Goal: Transaction & Acquisition: Purchase product/service

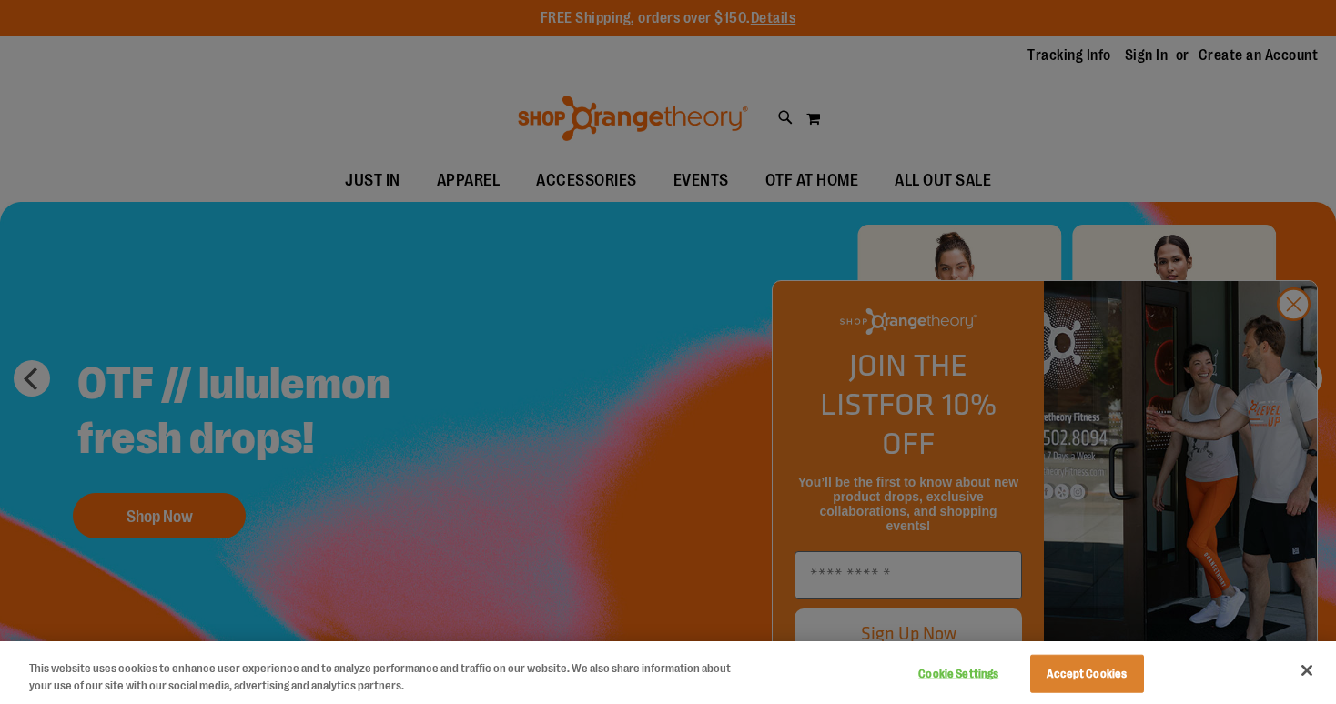
click at [639, 337] on div at bounding box center [668, 352] width 1336 height 704
click at [1319, 339] on div at bounding box center [668, 352] width 1336 height 704
click at [1291, 344] on div at bounding box center [668, 352] width 1336 height 704
click at [533, 513] on div at bounding box center [668, 352] width 1336 height 704
click at [1306, 674] on button "Close" at bounding box center [1307, 671] width 40 height 40
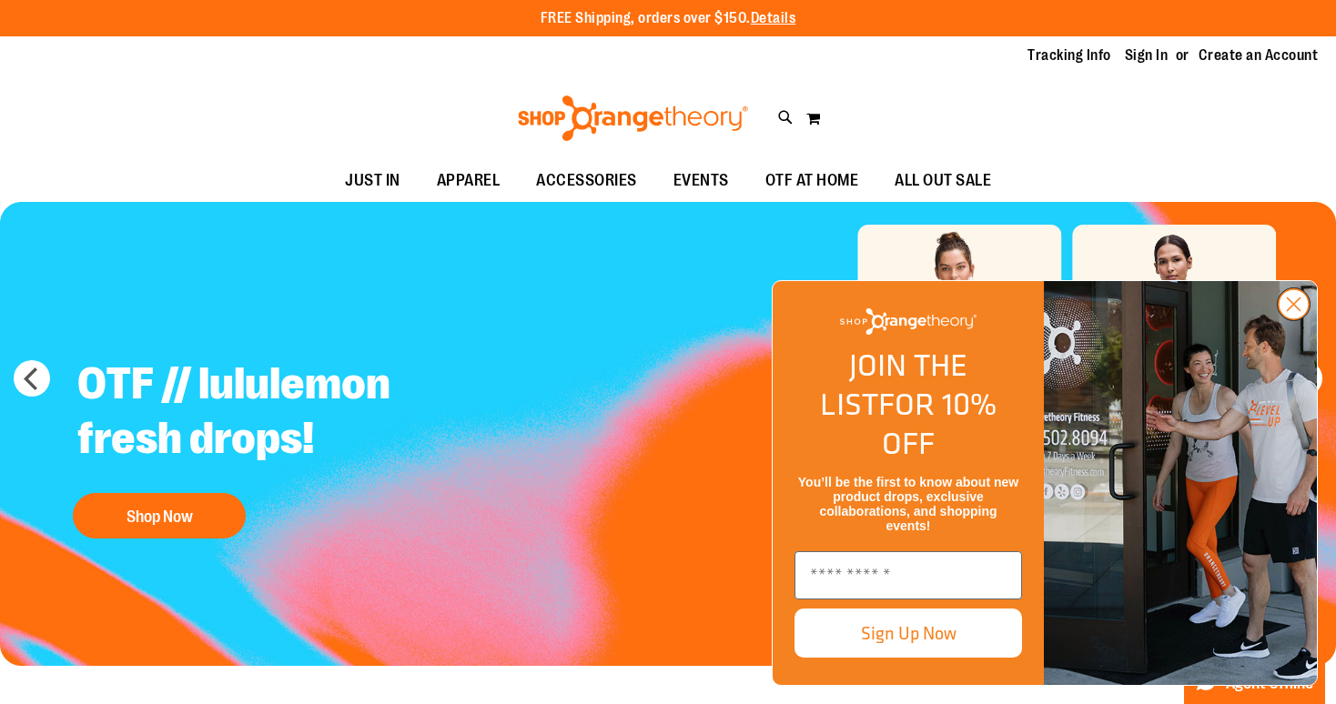
click at [1290, 319] on circle "Close dialog" at bounding box center [1294, 304] width 30 height 30
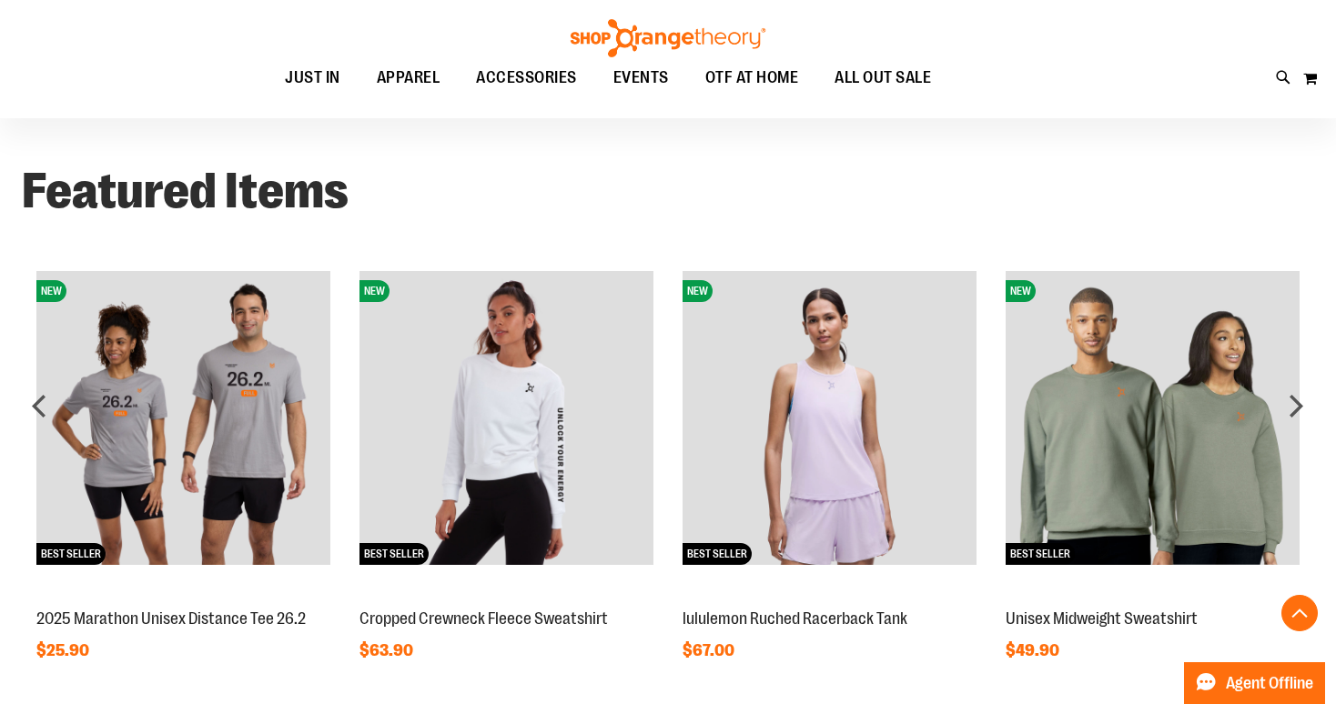
scroll to position [1319, 0]
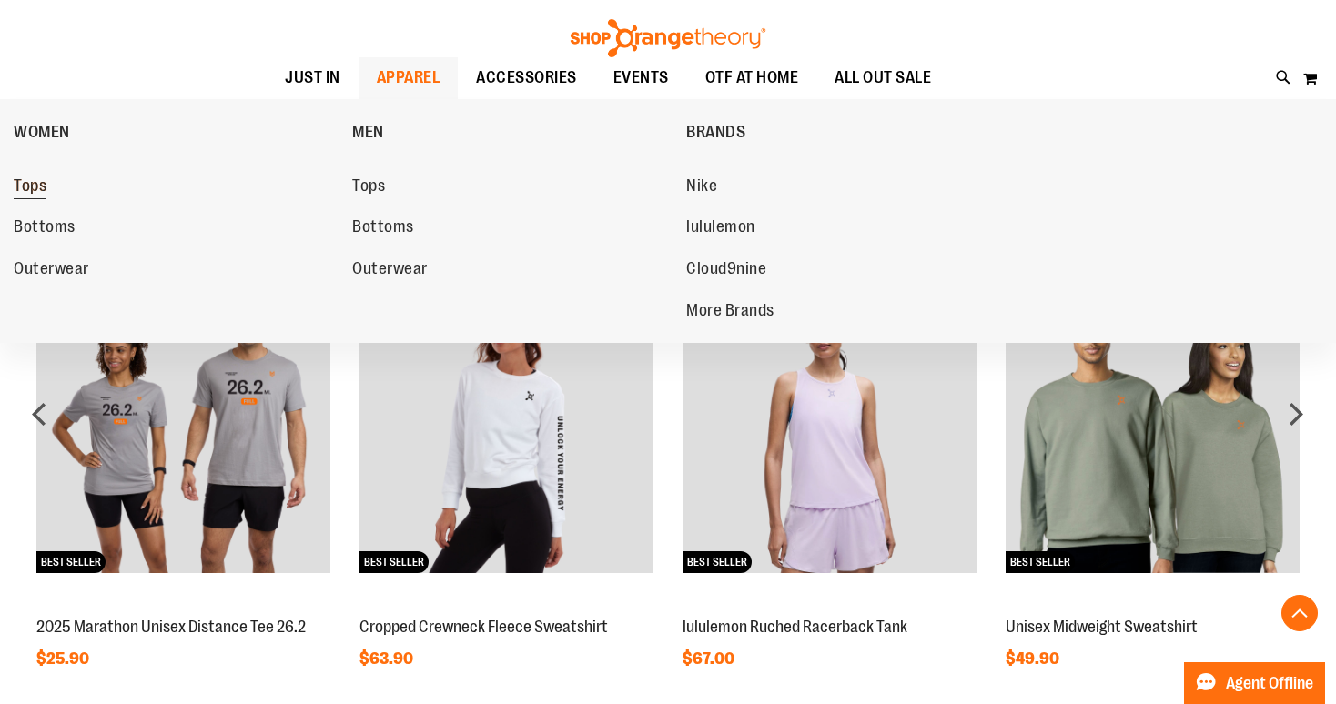
click at [58, 191] on link "Tops" at bounding box center [174, 186] width 320 height 33
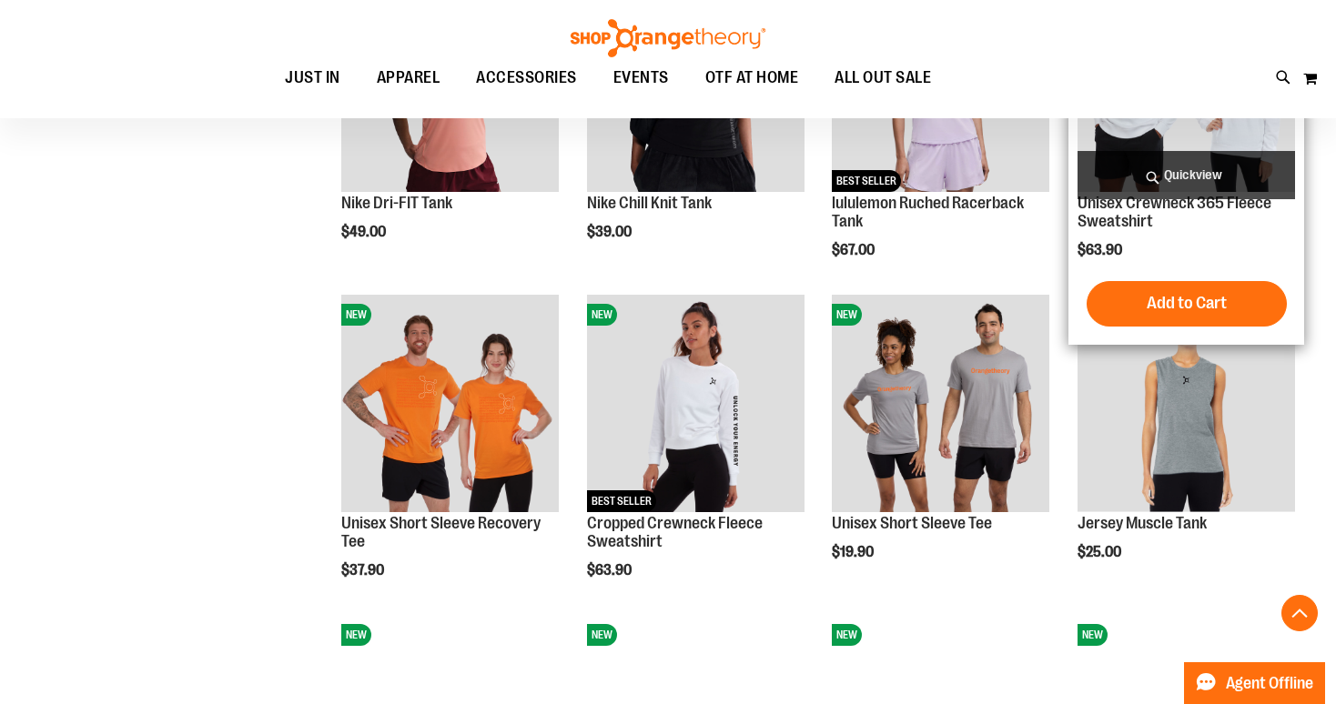
scroll to position [1160, 0]
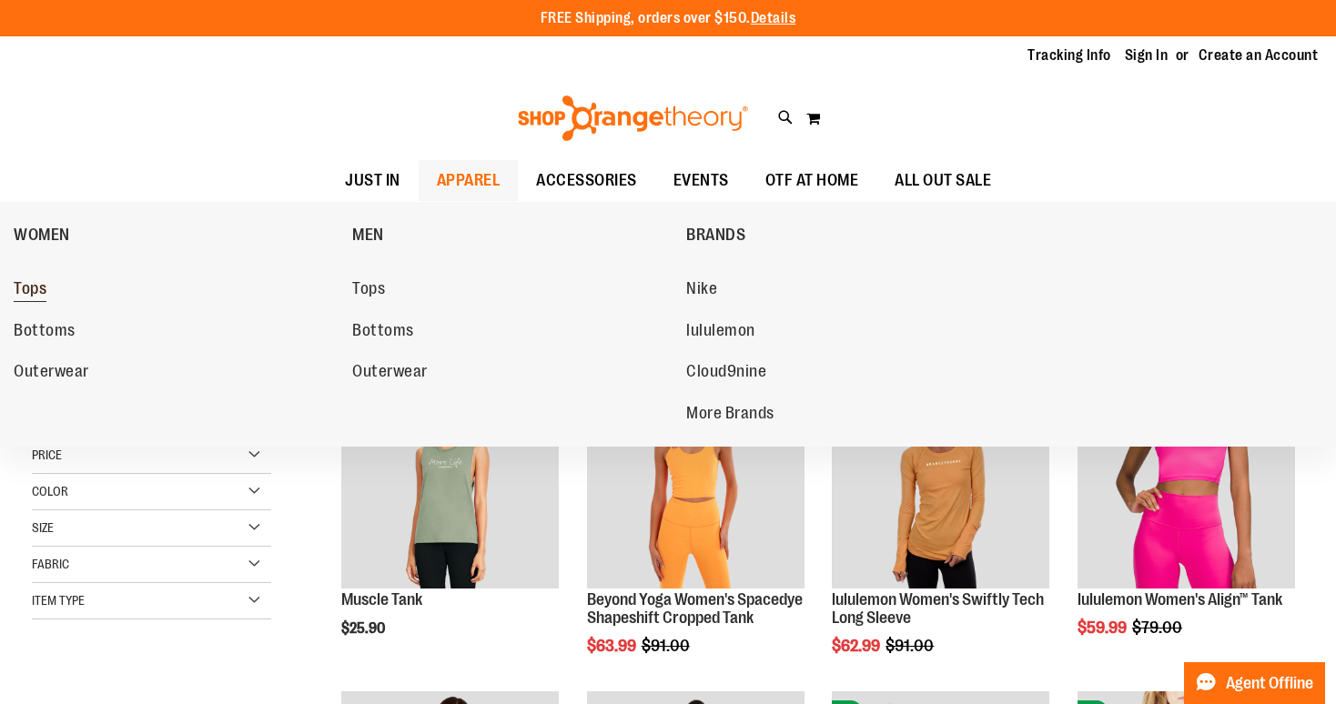
click at [53, 293] on link "Tops" at bounding box center [174, 289] width 320 height 33
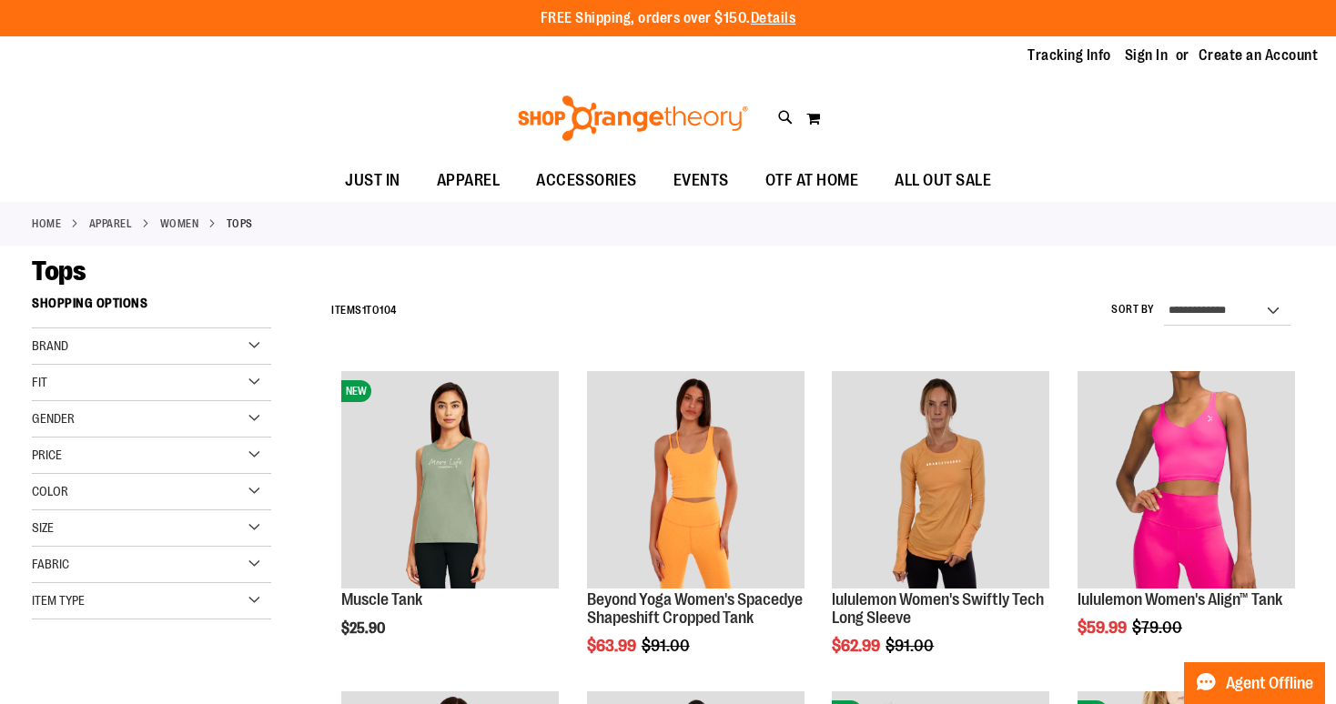
click at [199, 598] on div "Item Type" at bounding box center [151, 601] width 239 height 36
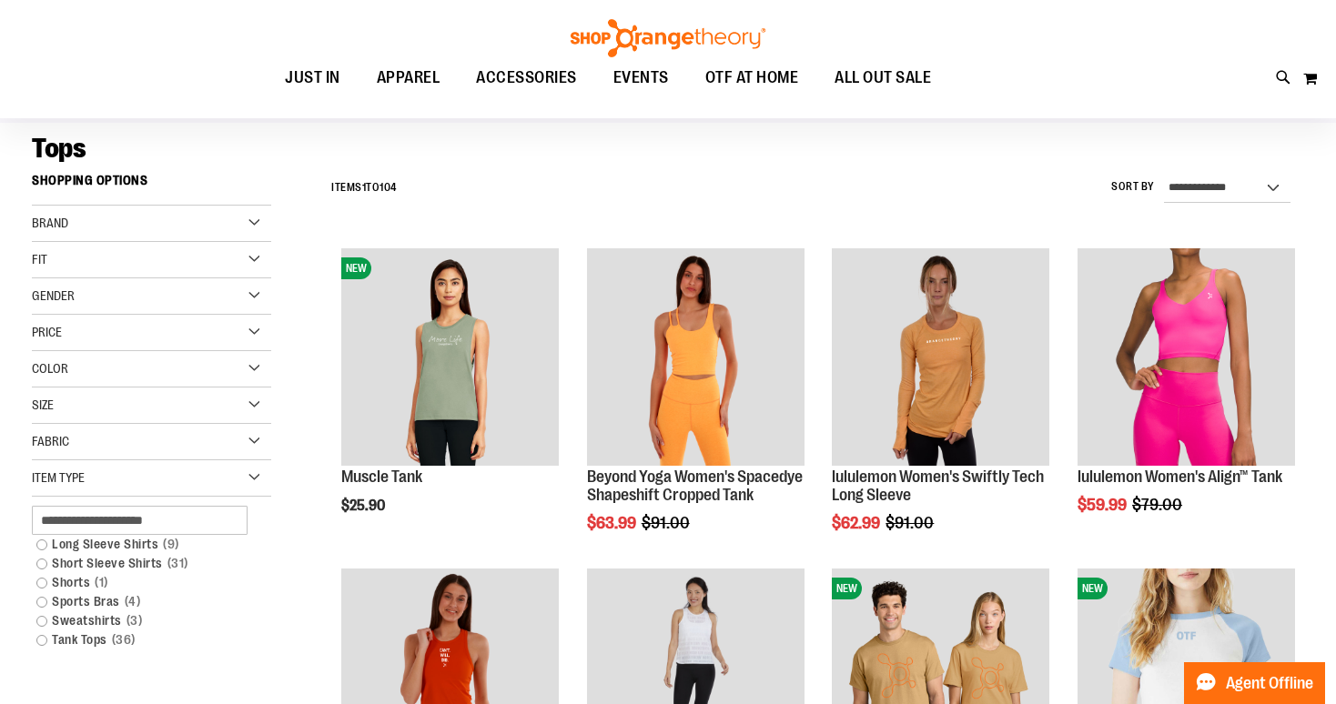
scroll to position [131, 0]
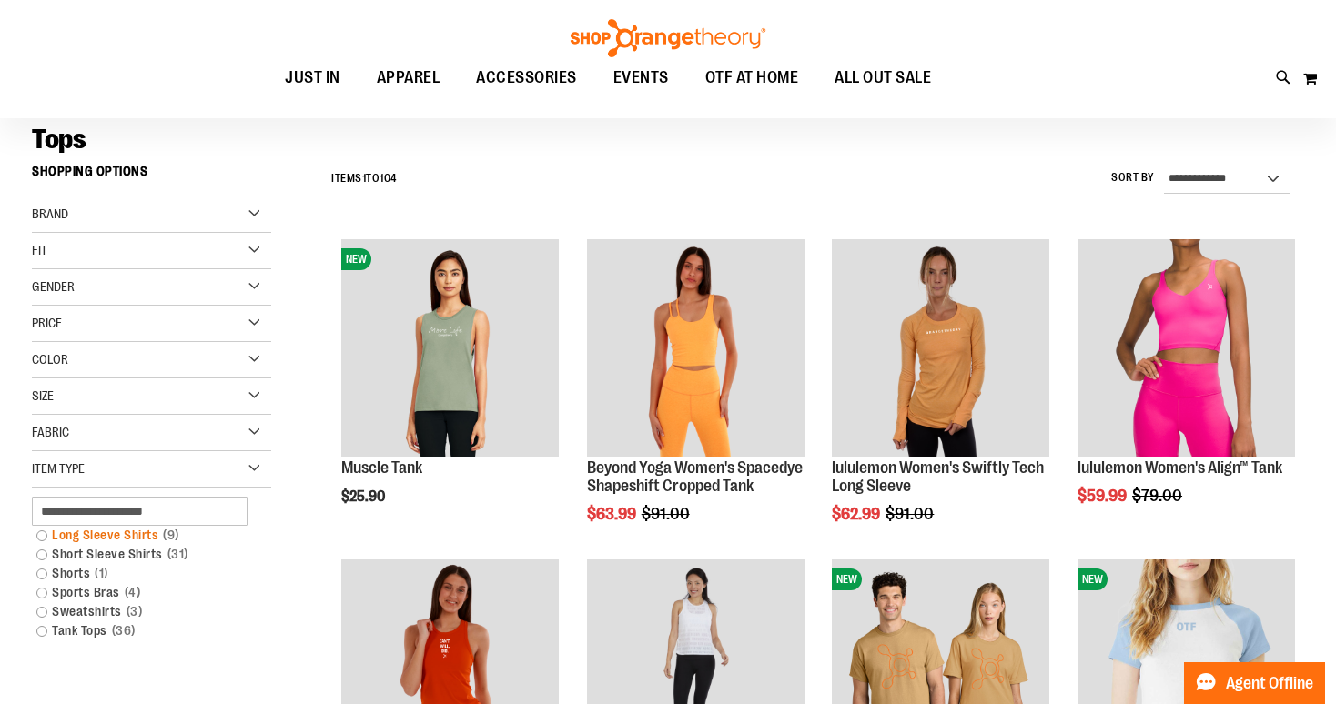
click at [123, 539] on link "Long Sleeve Shirts 9 items" at bounding box center [142, 535] width 230 height 19
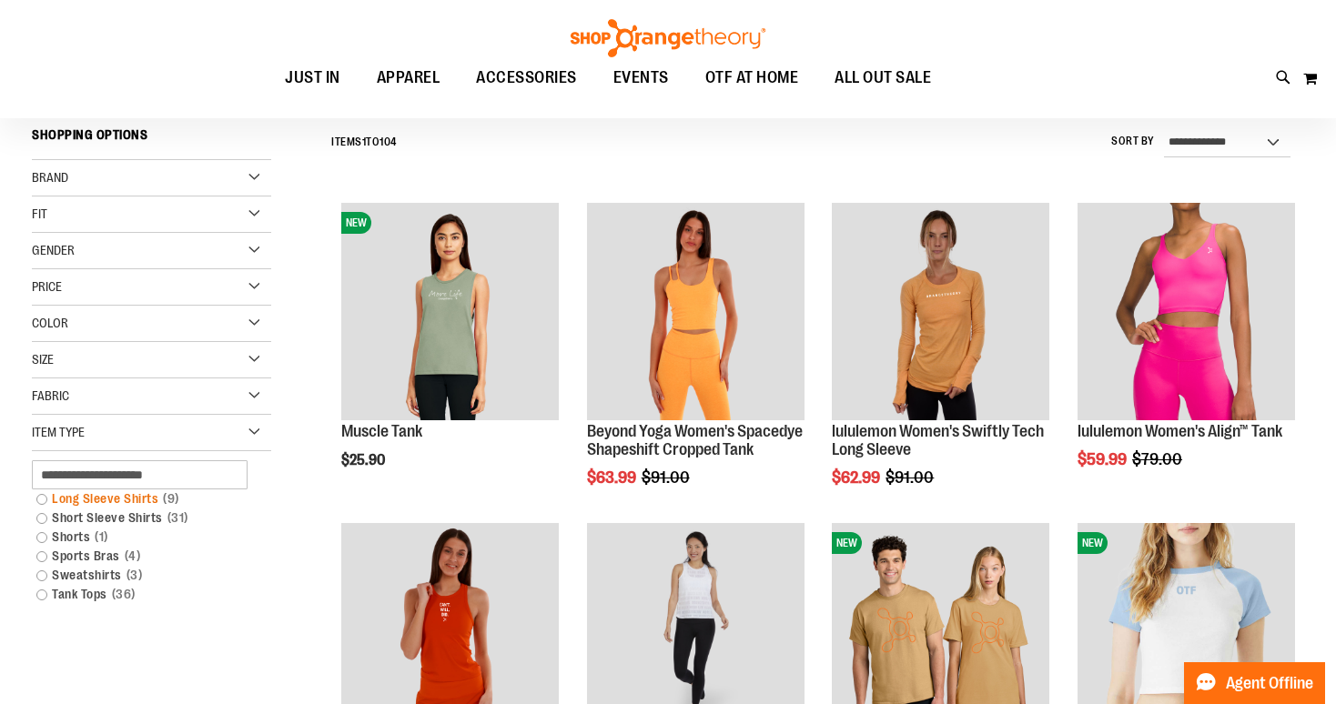
scroll to position [169, 0]
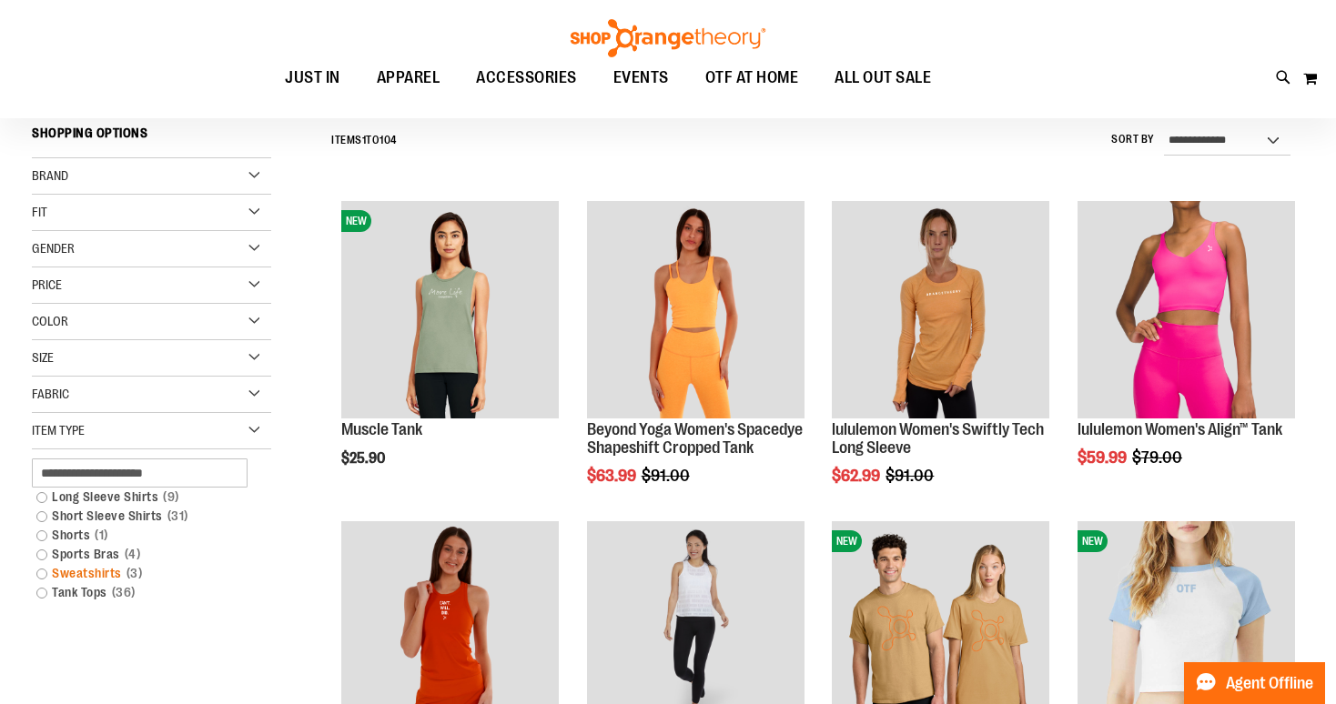
click at [124, 577] on span "3 items" at bounding box center [134, 573] width 25 height 19
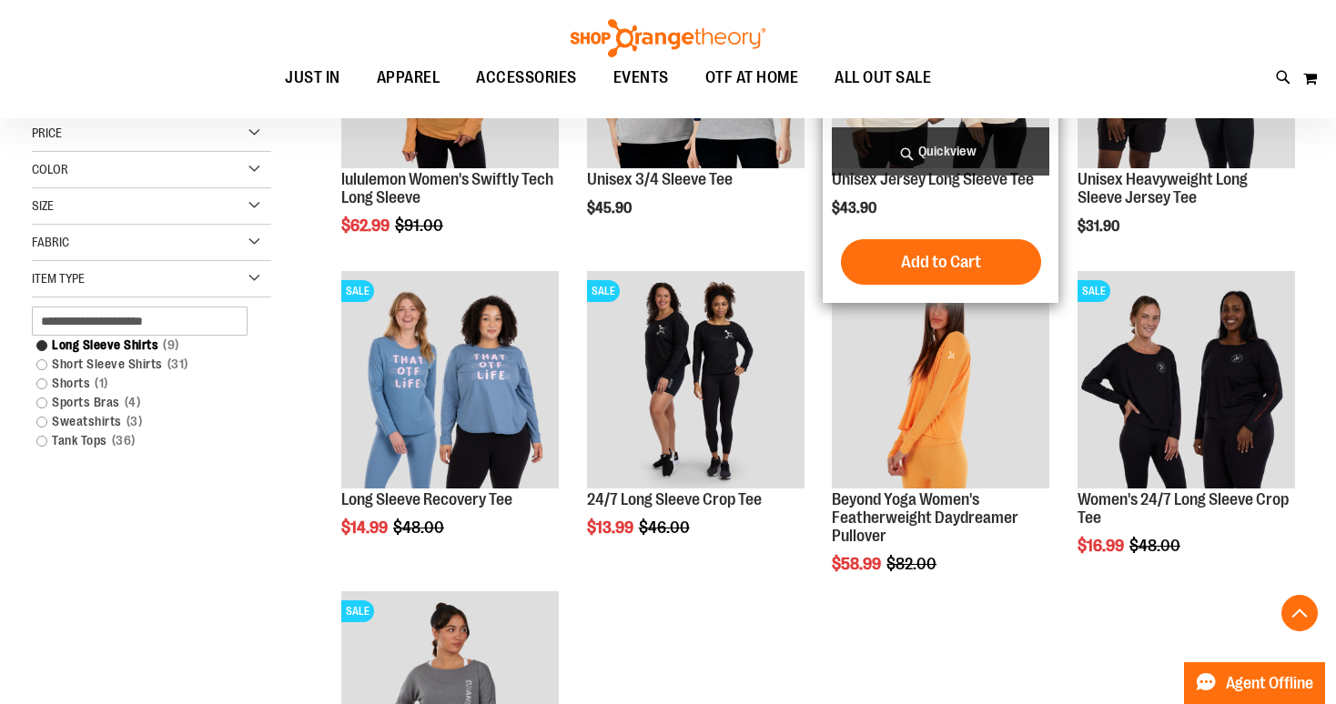
scroll to position [420, 0]
